Goal: Participate in discussion: Engage in conversation with other users on a specific topic

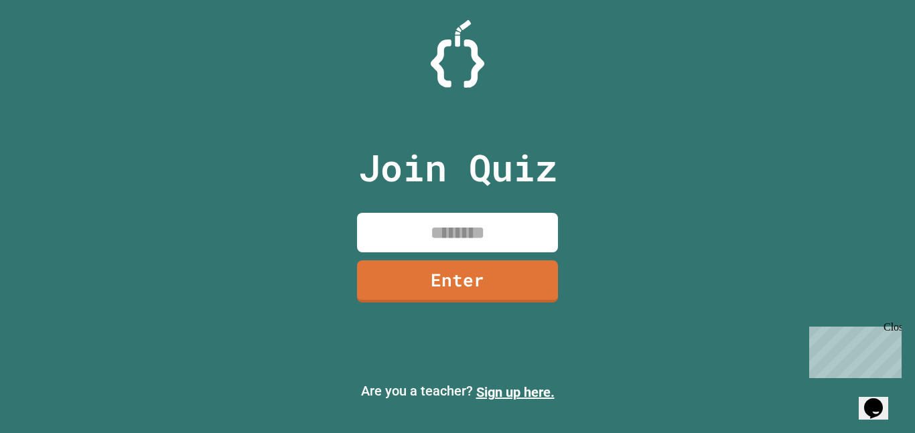
click at [414, 217] on input at bounding box center [457, 233] width 201 height 40
type input "********"
click at [412, 281] on link "Enter" at bounding box center [457, 280] width 201 height 44
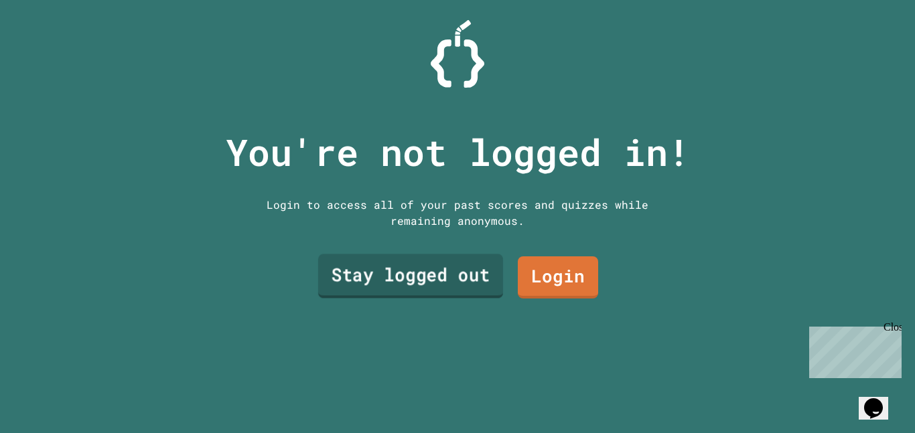
click at [412, 281] on link "Stay logged out" at bounding box center [410, 276] width 185 height 44
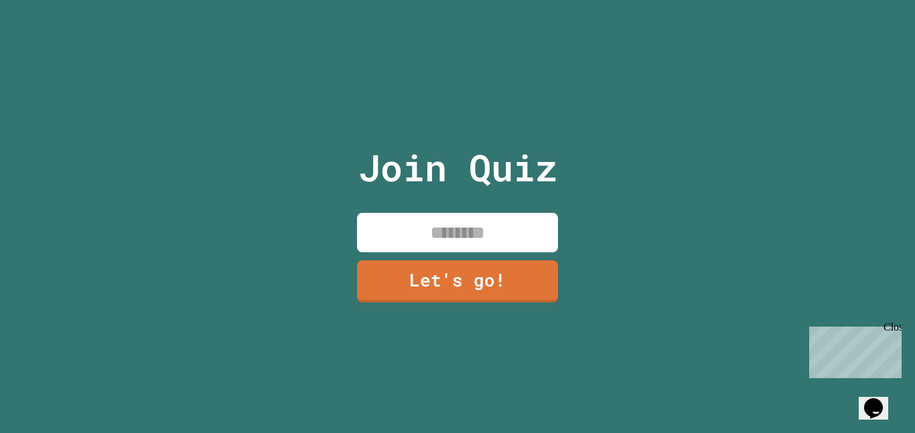
click at [437, 227] on input at bounding box center [457, 233] width 201 height 40
type input "*****"
click at [429, 262] on link "Let's go!" at bounding box center [457, 280] width 201 height 44
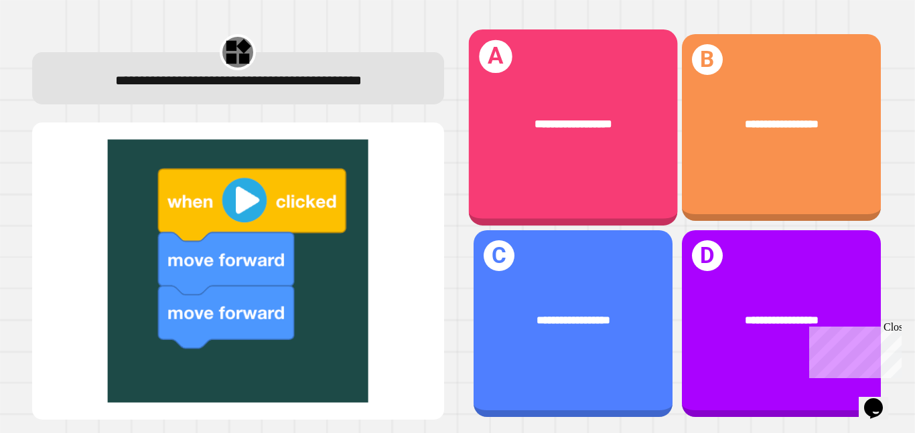
click at [543, 90] on div "**********" at bounding box center [572, 127] width 209 height 196
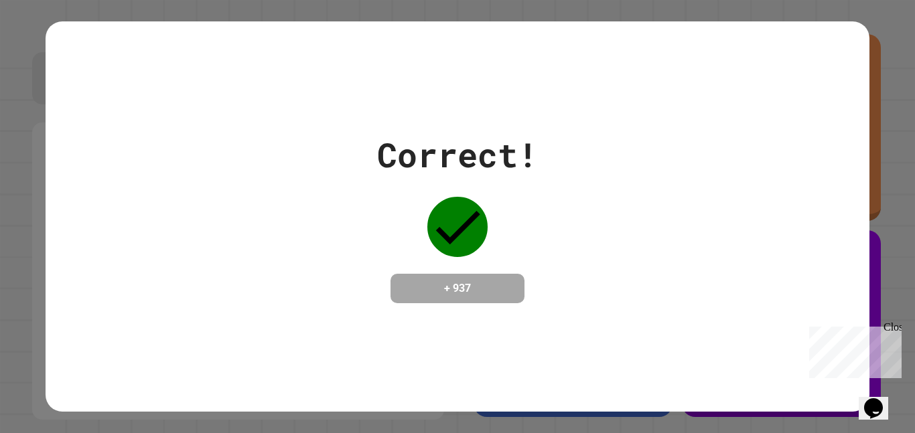
click at [543, 90] on div "Correct! + 937" at bounding box center [457, 216] width 823 height 390
click at [479, 234] on icon at bounding box center [457, 227] width 60 height 60
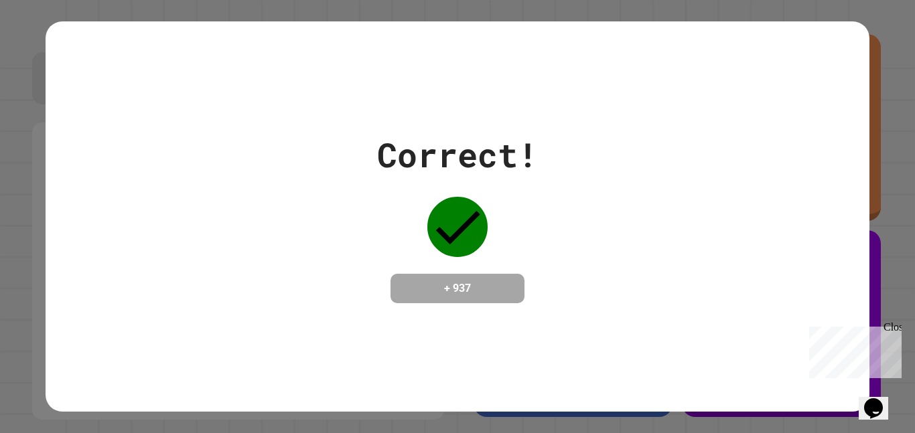
click at [439, 283] on h4 "+ 937" at bounding box center [457, 289] width 107 height 16
click at [914, 193] on div "Correct! + 937" at bounding box center [457, 216] width 915 height 433
click at [888, 187] on div "Correct! + 937" at bounding box center [457, 216] width 915 height 433
click at [892, 327] on div "Close" at bounding box center [891, 329] width 17 height 17
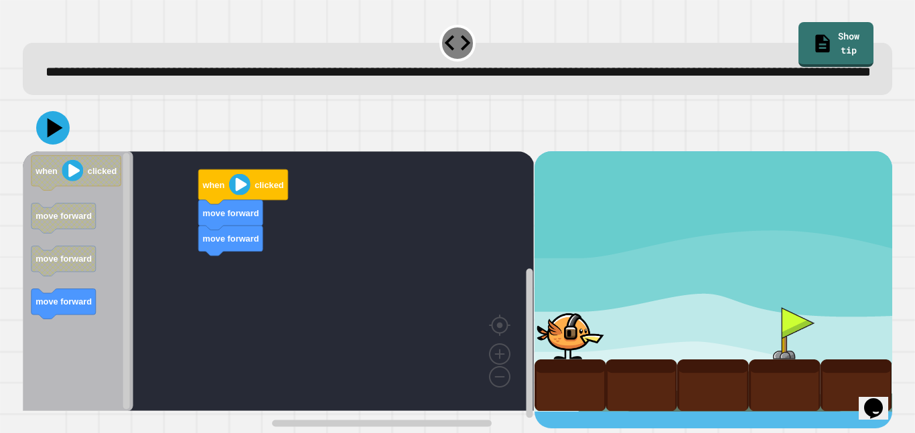
click at [232, 196] on image "Blockly Workspace" at bounding box center [239, 184] width 21 height 21
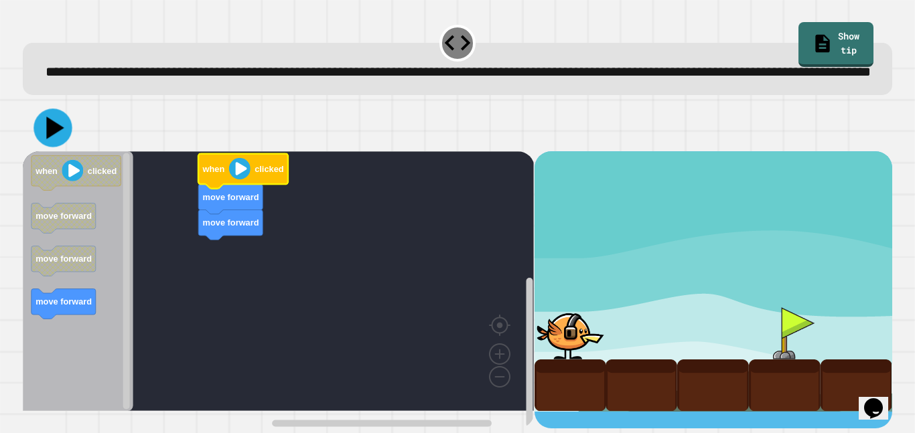
click at [46, 147] on icon at bounding box center [52, 127] width 38 height 38
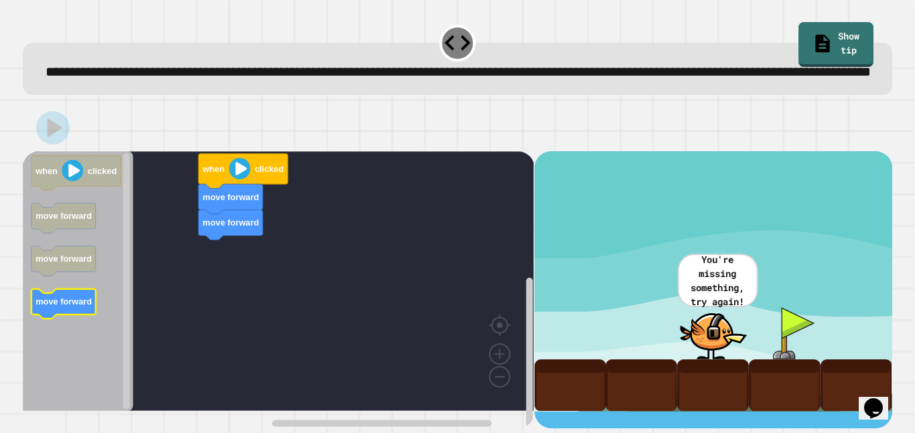
click at [79, 319] on rect "Blockly Workspace" at bounding box center [63, 304] width 64 height 30
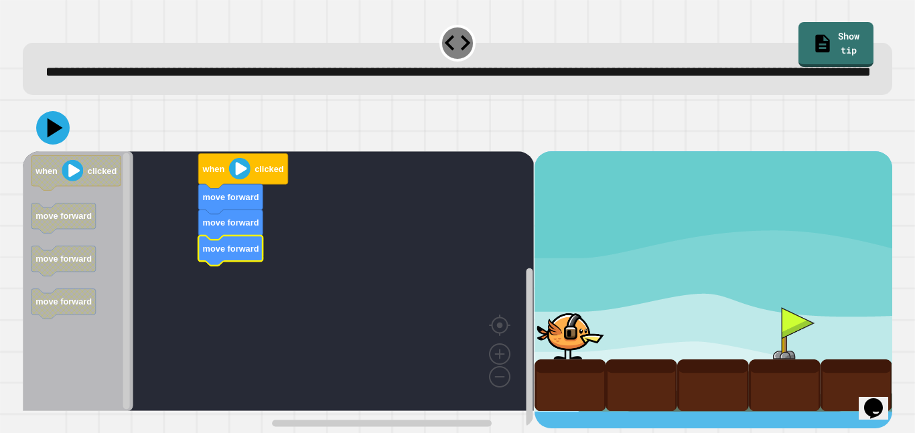
click at [56, 137] on icon at bounding box center [55, 127] width 15 height 19
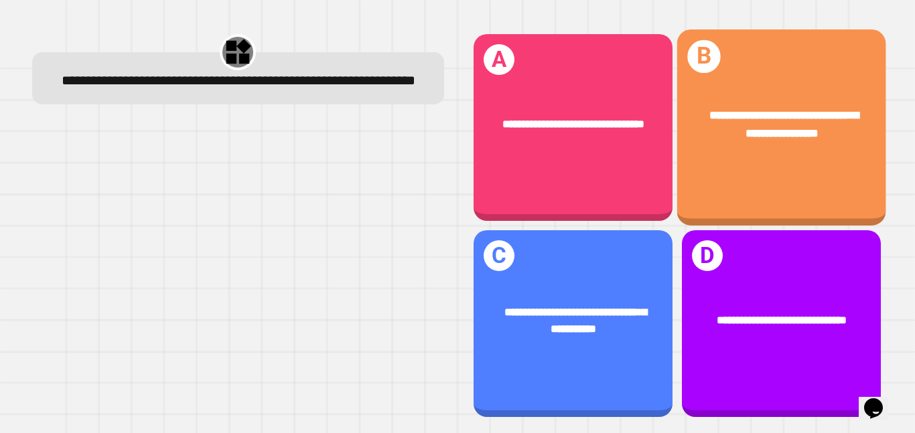
click at [751, 185] on div "**********" at bounding box center [780, 127] width 209 height 196
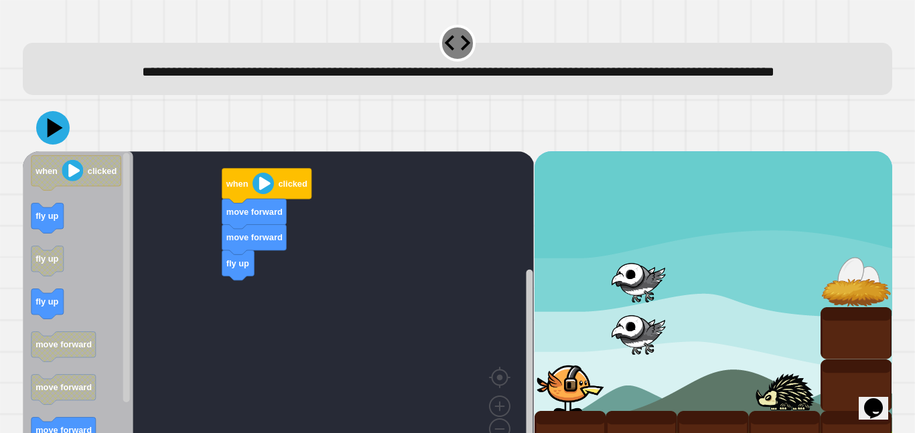
scroll to position [58, 0]
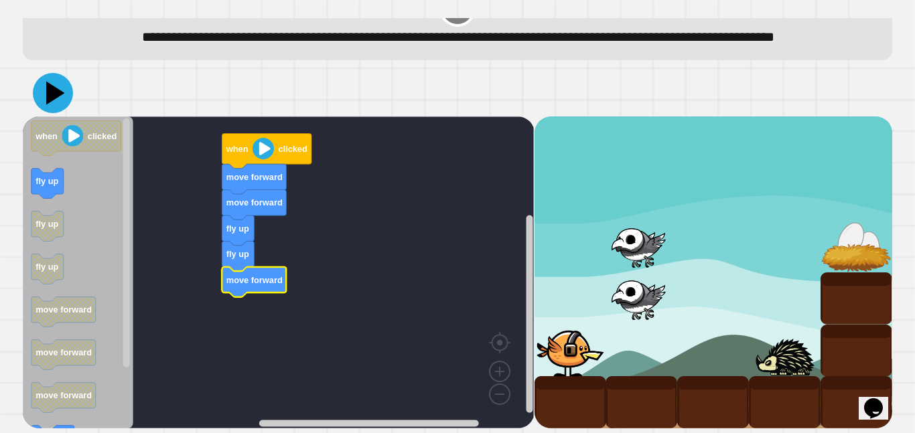
click at [43, 90] on icon at bounding box center [53, 93] width 40 height 40
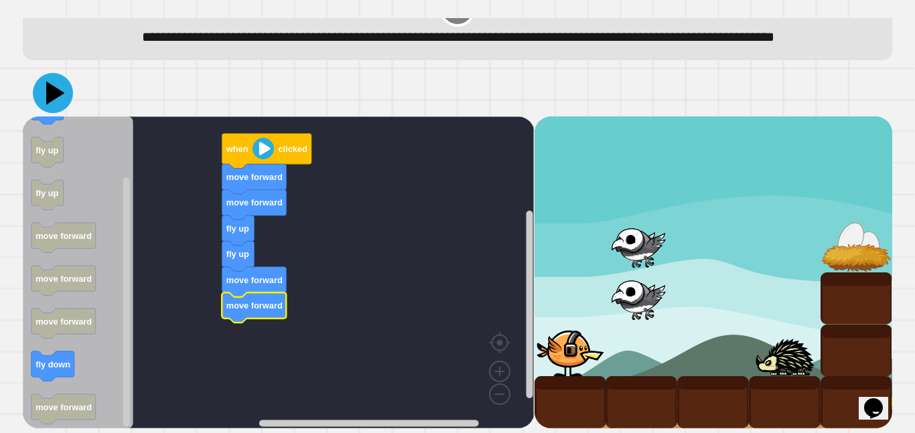
click at [50, 80] on icon at bounding box center [53, 93] width 40 height 40
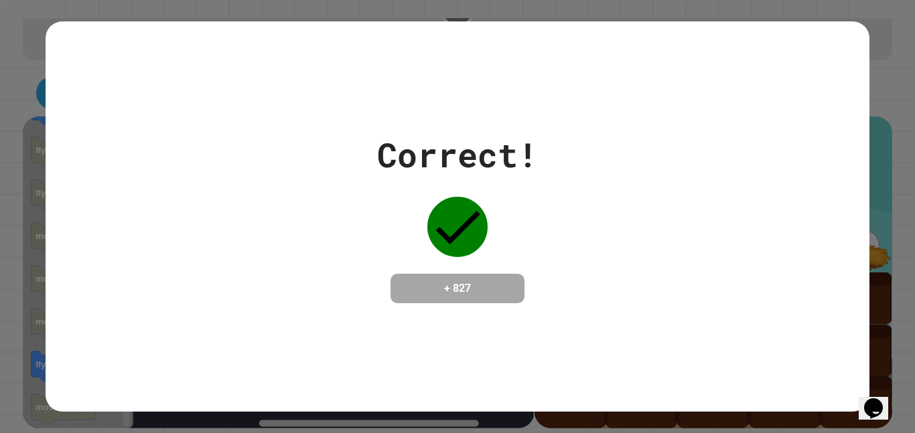
click at [619, 262] on div "Correct! + 827" at bounding box center [457, 216] width 823 height 173
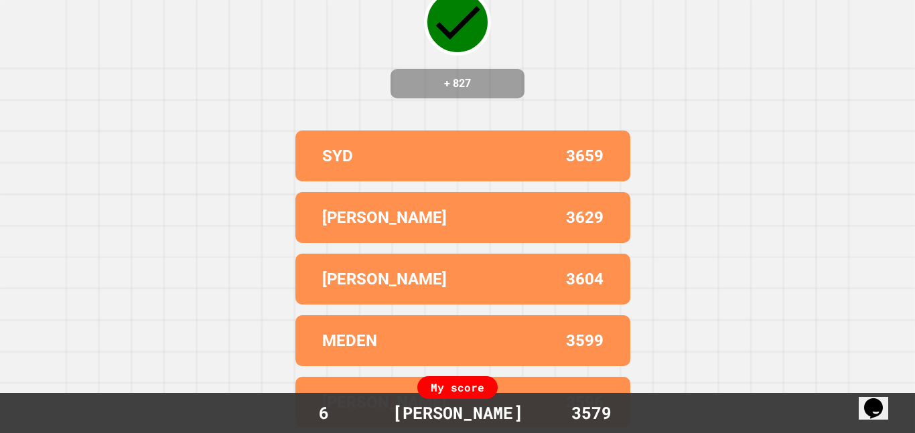
scroll to position [0, 0]
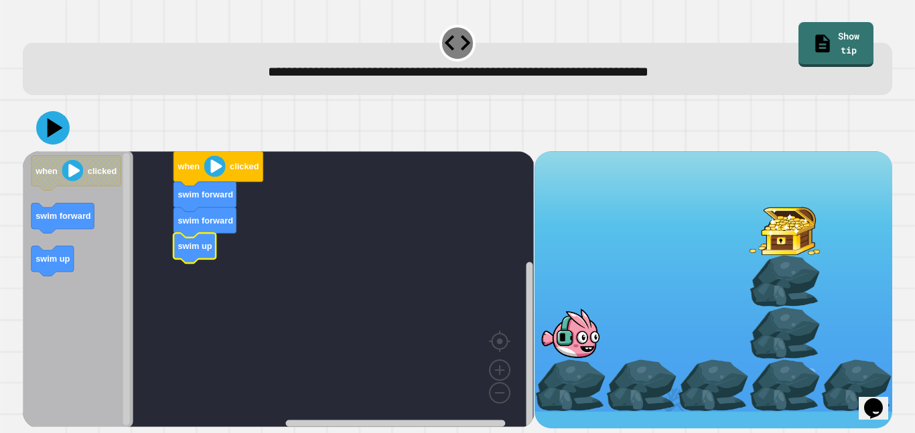
click at [34, 246] on icon "Blockly Workspace" at bounding box center [78, 289] width 110 height 276
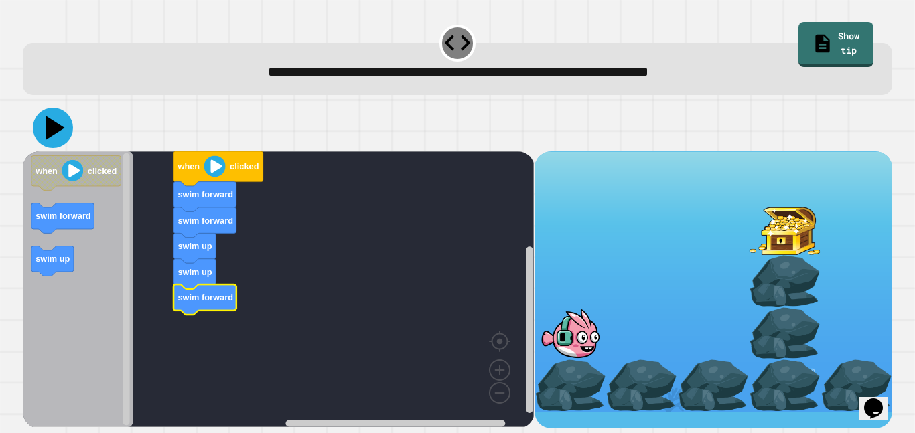
click at [62, 135] on icon at bounding box center [53, 128] width 40 height 40
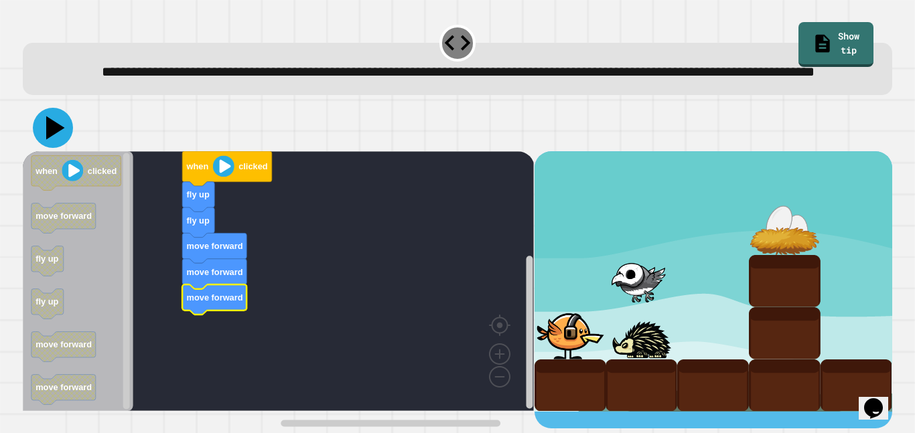
click at [62, 148] on icon at bounding box center [53, 128] width 40 height 40
